Goal: Information Seeking & Learning: Learn about a topic

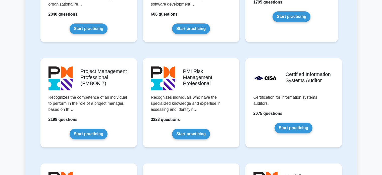
scroll to position [394, 0]
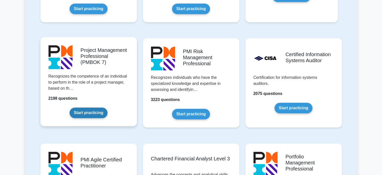
click at [96, 115] on link "Start practicing" at bounding box center [89, 112] width 38 height 11
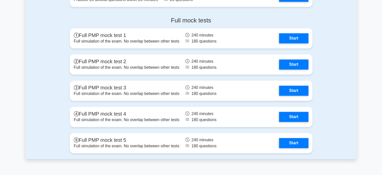
scroll to position [615, 0]
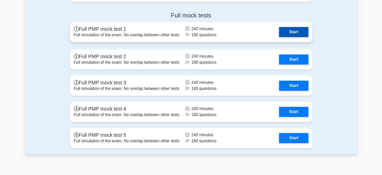
click at [295, 32] on link "Start" at bounding box center [293, 32] width 29 height 10
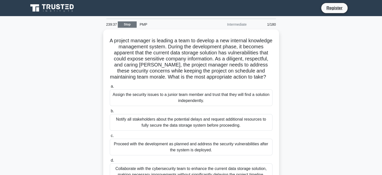
click at [129, 26] on link "Stop" at bounding box center [127, 24] width 19 height 6
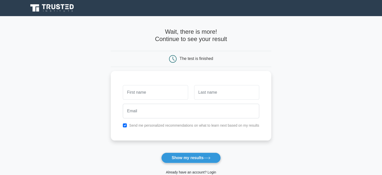
click at [181, 172] on link "Already have an account? Login" at bounding box center [191, 172] width 50 height 4
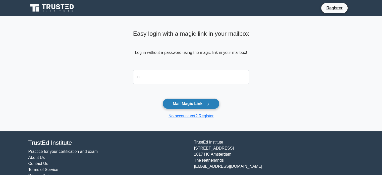
type input "[PERSON_NAME][EMAIL_ADDRESS][PERSON_NAME][DOMAIN_NAME]"
click at [190, 104] on button "Mail Magic Link" at bounding box center [191, 103] width 57 height 11
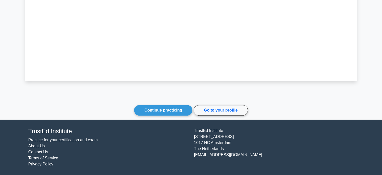
scroll to position [203, 0]
click at [157, 111] on link "Continue practicing" at bounding box center [163, 110] width 58 height 11
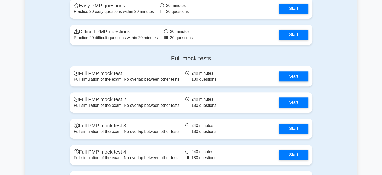
scroll to position [368, 0]
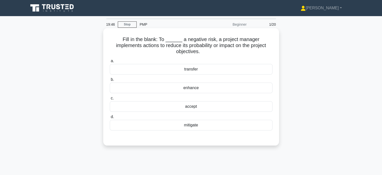
click at [219, 120] on div "mitigate" at bounding box center [191, 125] width 163 height 11
click at [110, 118] on input "d. [GEOGRAPHIC_DATA]" at bounding box center [110, 116] width 0 height 3
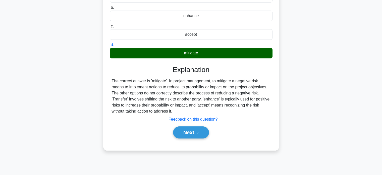
scroll to position [77, 0]
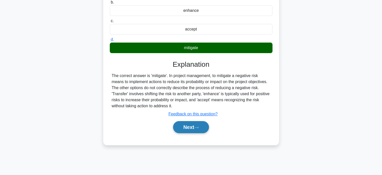
click at [193, 121] on button "Next" at bounding box center [191, 127] width 36 height 12
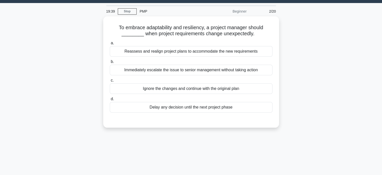
scroll to position [0, 0]
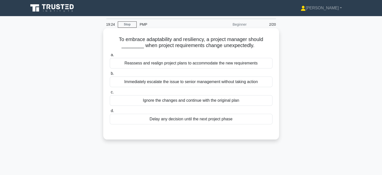
click at [210, 63] on div "Reassess and realign project plans to accommodate the new requirements" at bounding box center [191, 63] width 163 height 11
click at [110, 57] on input "a. Reassess and realign project plans to accommodate the new requirements" at bounding box center [110, 54] width 0 height 3
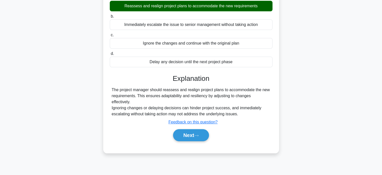
scroll to position [61, 0]
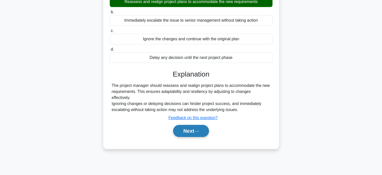
click at [197, 130] on icon at bounding box center [196, 131] width 5 height 3
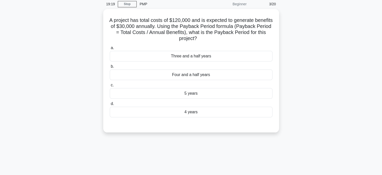
scroll to position [19, 0]
click at [202, 74] on div "Four and a half years" at bounding box center [191, 75] width 163 height 11
click at [110, 68] on input "b. Four and a half years" at bounding box center [110, 66] width 0 height 3
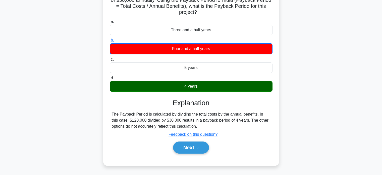
scroll to position [55, 0]
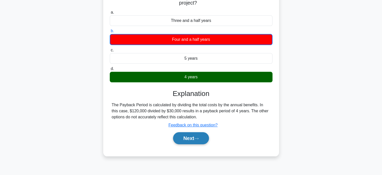
click at [203, 137] on button "Next" at bounding box center [191, 138] width 36 height 12
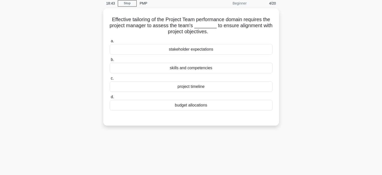
scroll to position [20, 0]
click at [233, 69] on div "skills and competencies" at bounding box center [191, 67] width 163 height 11
click at [110, 61] on input "b. skills and competencies" at bounding box center [110, 59] width 0 height 3
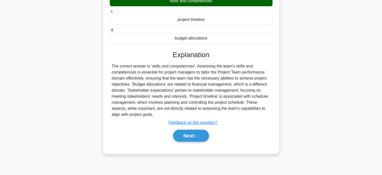
scroll to position [97, 0]
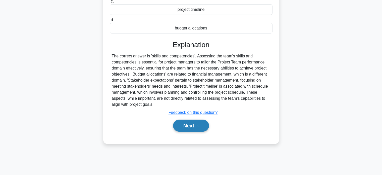
click at [201, 124] on button "Next" at bounding box center [191, 125] width 36 height 12
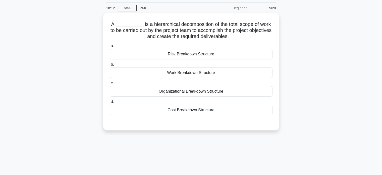
scroll to position [14, 0]
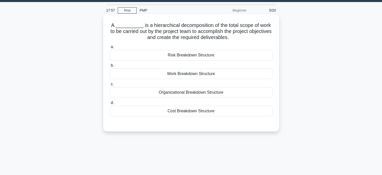
click at [258, 76] on div "Work Breakdown Structure" at bounding box center [191, 73] width 163 height 11
click at [110, 67] on input "b. Work Breakdown Structure" at bounding box center [110, 65] width 0 height 3
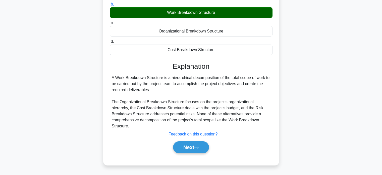
scroll to position [85, 0]
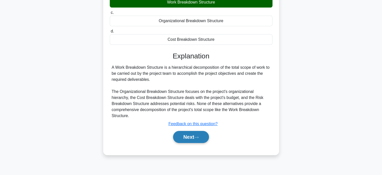
click at [182, 135] on button "Next" at bounding box center [191, 137] width 36 height 12
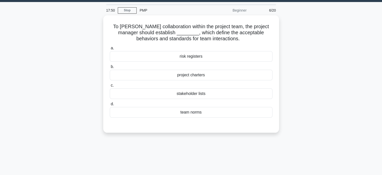
scroll to position [14, 0]
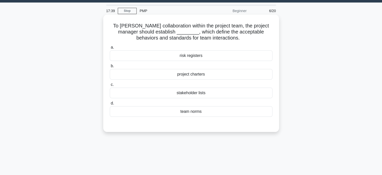
click at [232, 112] on div "team norms" at bounding box center [191, 111] width 163 height 11
click at [110, 105] on input "d. team norms" at bounding box center [110, 103] width 0 height 3
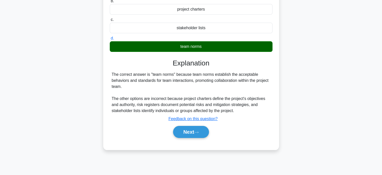
scroll to position [83, 0]
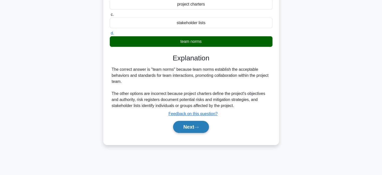
click at [196, 126] on icon at bounding box center [196, 127] width 5 height 3
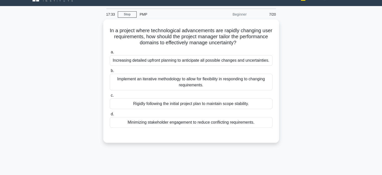
scroll to position [10, 0]
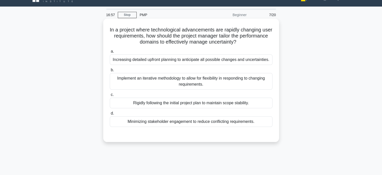
click at [241, 82] on div "Implement an iterative methodology to allow for flexibility in responding to ch…" at bounding box center [191, 81] width 163 height 17
click at [110, 72] on input "b. Implement an iterative methodology to allow for flexibility in responding to…" at bounding box center [110, 69] width 0 height 3
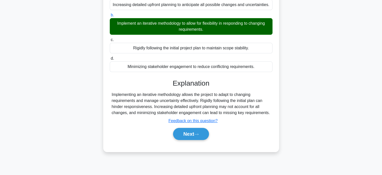
scroll to position [68, 0]
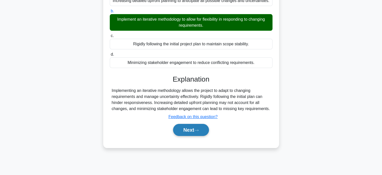
click at [203, 128] on button "Next" at bounding box center [191, 130] width 36 height 12
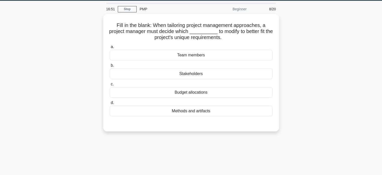
scroll to position [15, 0]
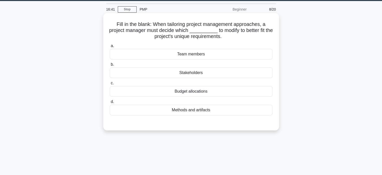
click at [224, 110] on div "Methods and artifacts" at bounding box center [191, 110] width 163 height 11
click at [110, 103] on input "d. Methods and artifacts" at bounding box center [110, 101] width 0 height 3
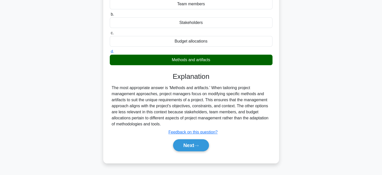
scroll to position [68, 0]
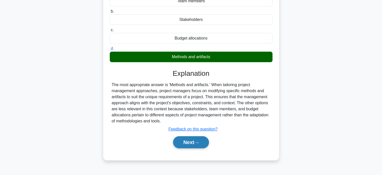
click at [197, 141] on icon at bounding box center [196, 142] width 5 height 3
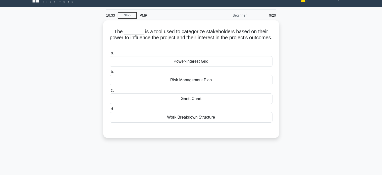
scroll to position [9, 0]
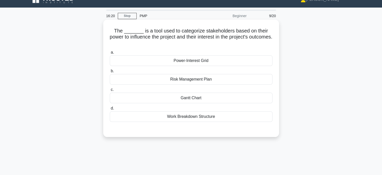
click at [203, 56] on div "Power-Interest Grid" at bounding box center [191, 60] width 163 height 11
click at [110, 54] on input "a. Power-Interest Grid" at bounding box center [110, 52] width 0 height 3
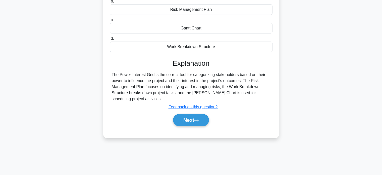
scroll to position [85, 0]
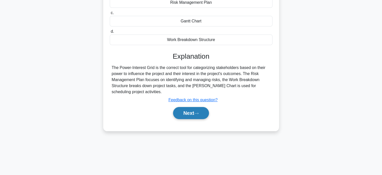
click at [192, 113] on button "Next" at bounding box center [191, 113] width 36 height 12
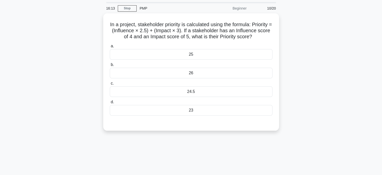
scroll to position [14, 0]
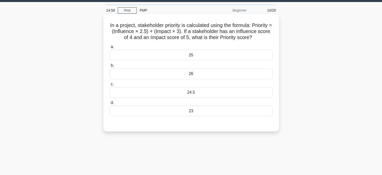
click at [215, 57] on div "25" at bounding box center [191, 55] width 163 height 11
click at [110, 49] on input "a. 25" at bounding box center [110, 46] width 0 height 3
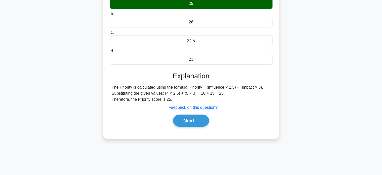
scroll to position [71, 0]
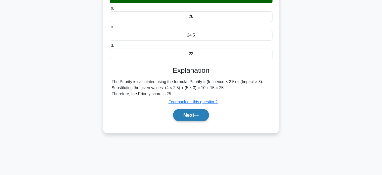
click at [187, 115] on button "Next" at bounding box center [191, 115] width 36 height 12
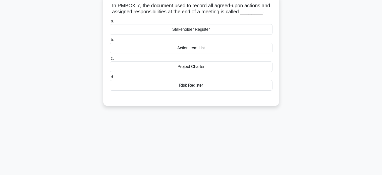
scroll to position [18, 0]
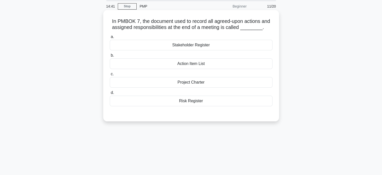
click at [218, 82] on div "Project Charter" at bounding box center [191, 82] width 163 height 11
click at [110, 76] on input "c. Project Charter" at bounding box center [110, 73] width 0 height 3
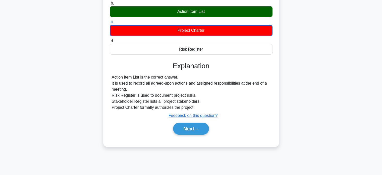
scroll to position [74, 0]
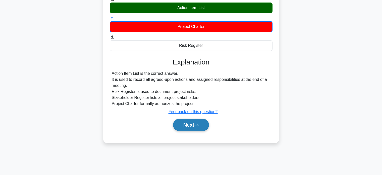
click at [201, 125] on button "Next" at bounding box center [191, 125] width 36 height 12
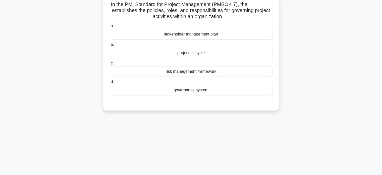
scroll to position [8, 0]
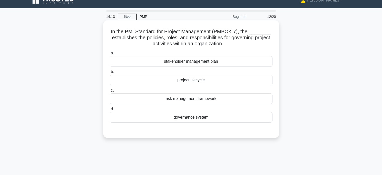
click at [184, 84] on div "project lifecycle" at bounding box center [191, 80] width 163 height 11
click at [110, 73] on input "b. project lifecycle" at bounding box center [110, 71] width 0 height 3
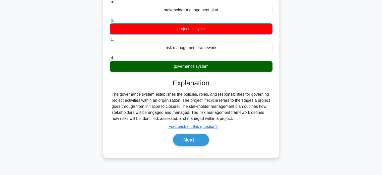
scroll to position [69, 0]
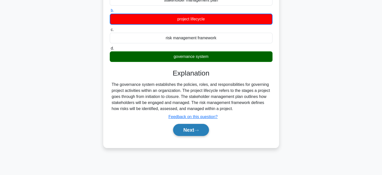
click at [195, 130] on button "Next" at bounding box center [191, 130] width 36 height 12
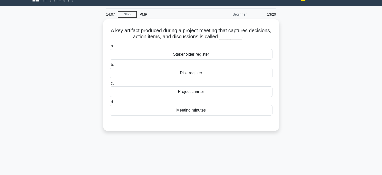
scroll to position [0, 0]
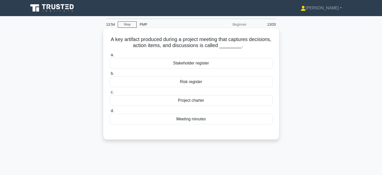
click at [204, 114] on div "Meeting minutes" at bounding box center [191, 119] width 163 height 11
click at [110, 112] on input "d. Meeting minutes" at bounding box center [110, 110] width 0 height 3
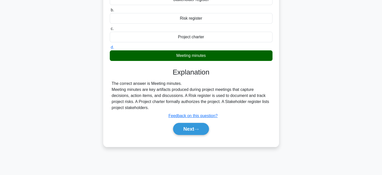
scroll to position [65, 0]
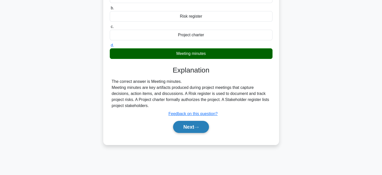
click at [191, 129] on button "Next" at bounding box center [191, 127] width 36 height 12
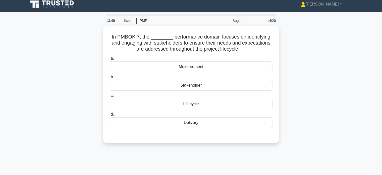
scroll to position [3, 0]
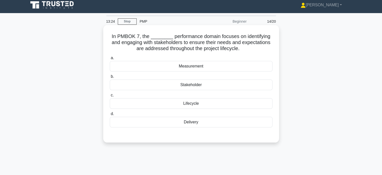
click at [206, 70] on div "Measurement" at bounding box center [191, 66] width 163 height 11
click at [110, 60] on input "a. Measurement" at bounding box center [110, 57] width 0 height 3
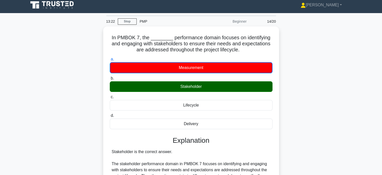
scroll to position [61, 0]
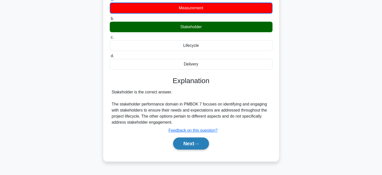
click at [189, 147] on button "Next" at bounding box center [191, 143] width 36 height 12
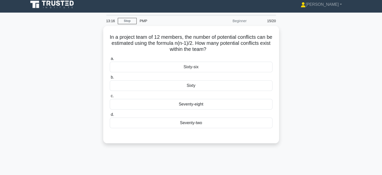
scroll to position [3, 0]
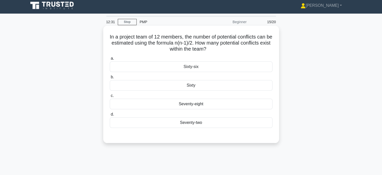
click at [193, 68] on div "Sixty-six" at bounding box center [191, 66] width 163 height 11
click at [110, 60] on input "a. Sixty-six" at bounding box center [110, 58] width 0 height 3
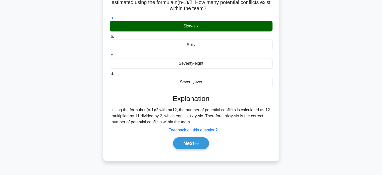
scroll to position [46, 0]
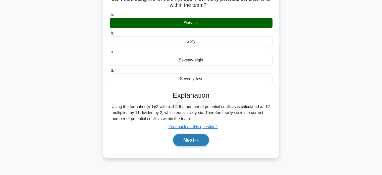
click at [182, 140] on button "Next" at bounding box center [191, 140] width 36 height 12
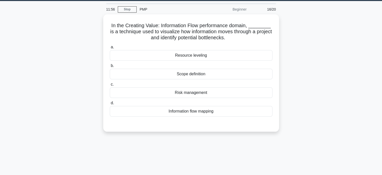
scroll to position [1, 0]
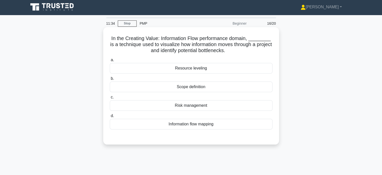
click at [267, 123] on div "Information flow mapping" at bounding box center [191, 124] width 163 height 11
click at [110, 117] on input "d. Information flow mapping" at bounding box center [110, 115] width 0 height 3
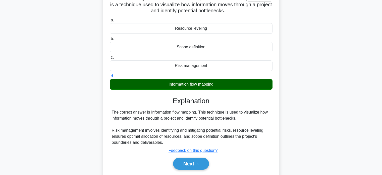
scroll to position [45, 0]
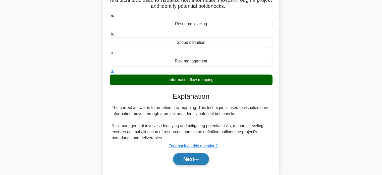
click at [207, 156] on button "Next" at bounding box center [191, 159] width 36 height 12
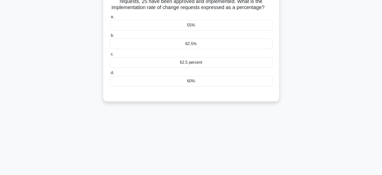
scroll to position [0, 0]
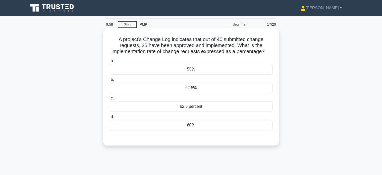
click at [214, 87] on div "62.5%" at bounding box center [191, 87] width 163 height 11
click at [110, 81] on input "b. 62.5%" at bounding box center [110, 79] width 0 height 3
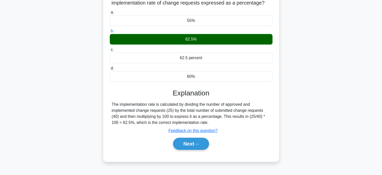
scroll to position [52, 0]
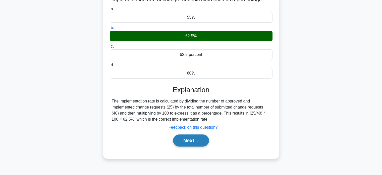
click at [188, 140] on button "Next" at bounding box center [191, 140] width 36 height 12
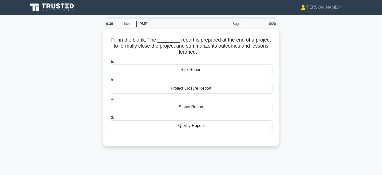
scroll to position [0, 0]
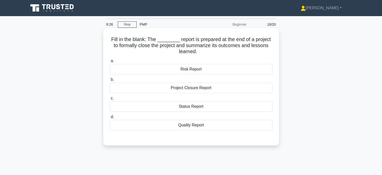
click at [216, 88] on div "Project Closure Report" at bounding box center [191, 87] width 163 height 11
click at [110, 81] on input "b. Project Closure Report" at bounding box center [110, 79] width 0 height 3
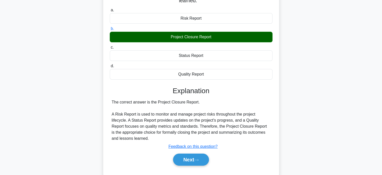
scroll to position [53, 0]
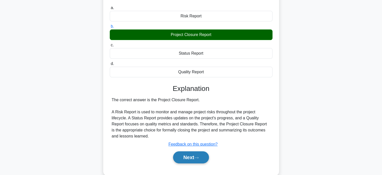
click at [195, 158] on button "Next" at bounding box center [191, 157] width 36 height 12
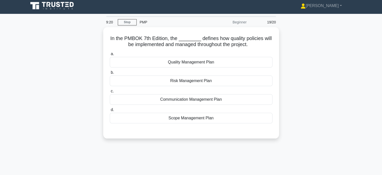
scroll to position [0, 0]
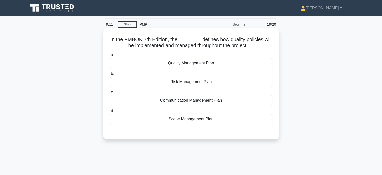
click at [231, 65] on div "Quality Management Plan" at bounding box center [191, 63] width 163 height 11
click at [110, 57] on input "a. Quality Management Plan" at bounding box center [110, 54] width 0 height 3
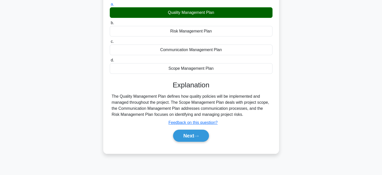
scroll to position [53, 0]
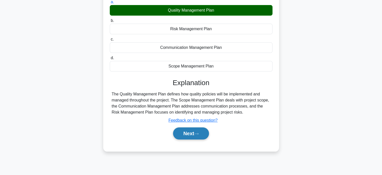
click at [184, 134] on button "Next" at bounding box center [191, 133] width 36 height 12
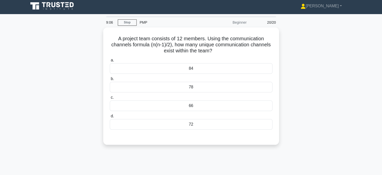
scroll to position [0, 0]
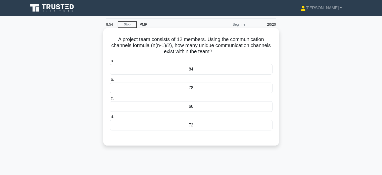
click at [218, 72] on div "84" at bounding box center [191, 69] width 163 height 11
click at [110, 63] on input "a. 84" at bounding box center [110, 60] width 0 height 3
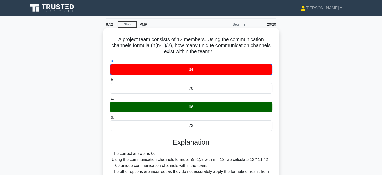
click at [110, 78] on input "b. 78" at bounding box center [110, 79] width 0 height 3
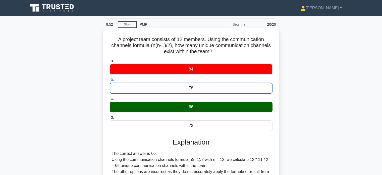
click at [110, 97] on input "c. 66" at bounding box center [110, 98] width 0 height 3
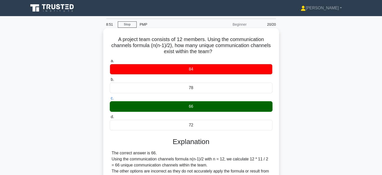
click at [110, 115] on input "d. 72" at bounding box center [110, 116] width 0 height 3
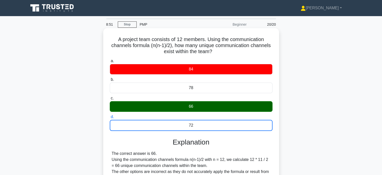
click at [110, 59] on input "a. 84" at bounding box center [110, 60] width 0 height 3
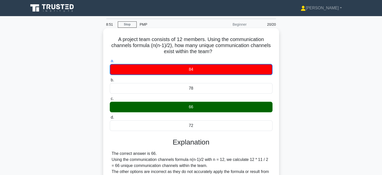
click at [110, 78] on input "b. 78" at bounding box center [110, 79] width 0 height 3
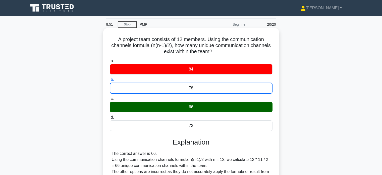
click at [110, 97] on input "c. 66" at bounding box center [110, 98] width 0 height 3
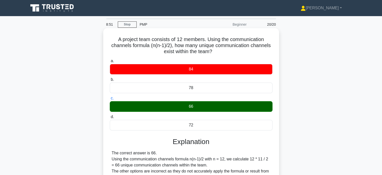
click at [110, 115] on input "d. 72" at bounding box center [110, 116] width 0 height 3
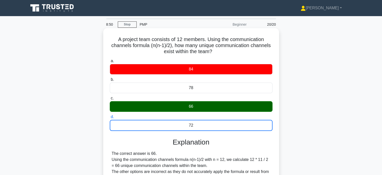
click at [110, 59] on input "a. 84" at bounding box center [110, 60] width 0 height 3
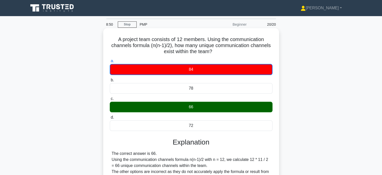
click at [110, 78] on input "b. 78" at bounding box center [110, 79] width 0 height 3
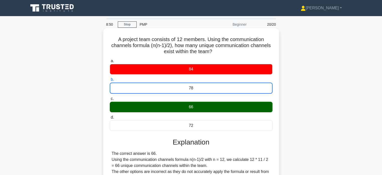
click at [110, 97] on input "c. 66" at bounding box center [110, 98] width 0 height 3
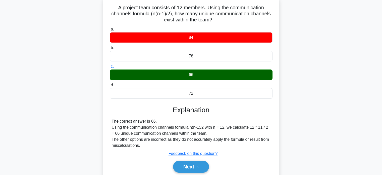
scroll to position [51, 0]
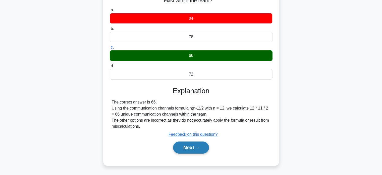
click at [199, 147] on icon at bounding box center [196, 147] width 5 height 3
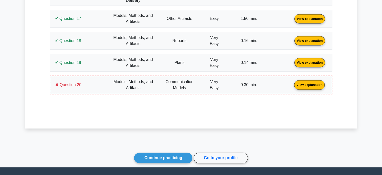
scroll to position [760, 0]
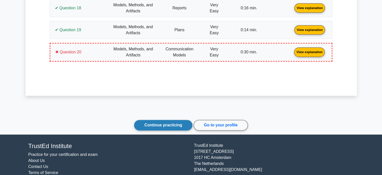
click at [168, 120] on link "Continue practicing" at bounding box center [163, 125] width 58 height 11
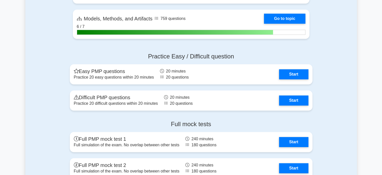
scroll to position [390, 0]
